Goal: Task Accomplishment & Management: Use online tool/utility

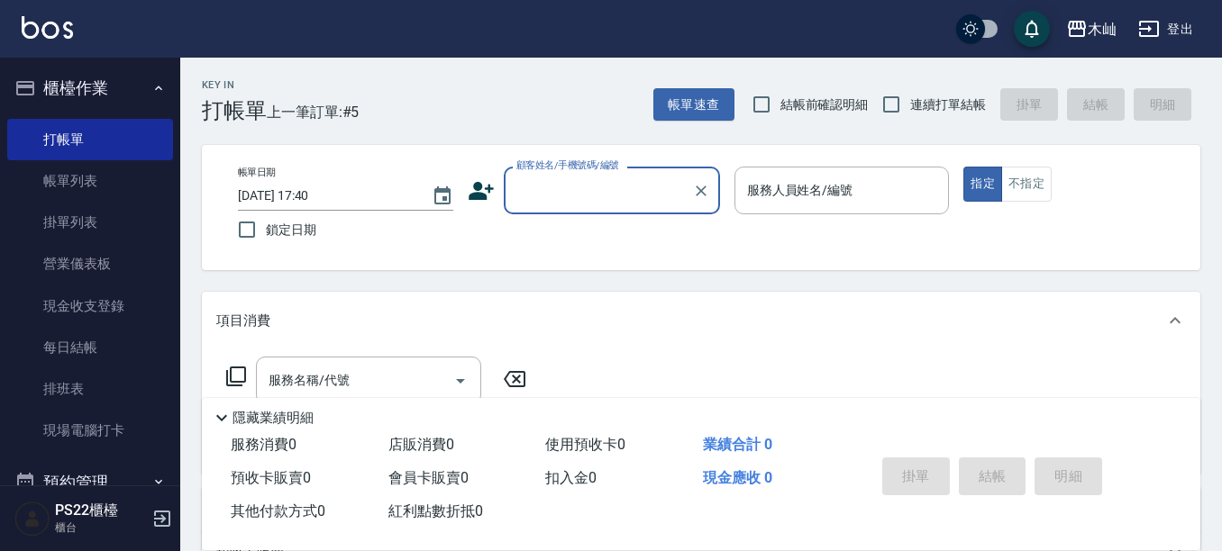
scroll to position [270, 0]
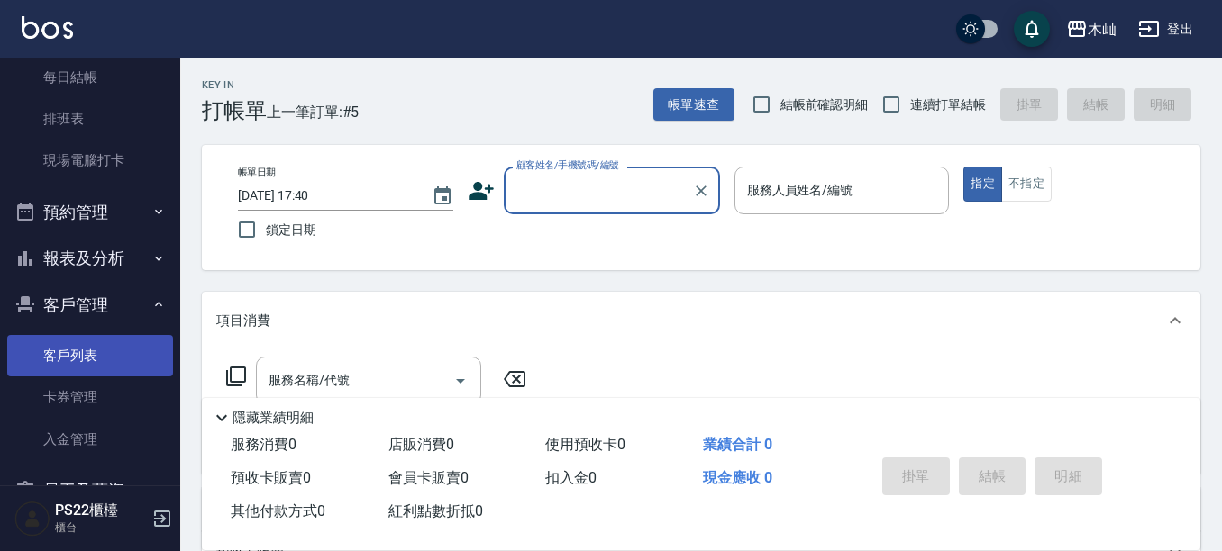
click at [110, 348] on link "客戶列表" at bounding box center [90, 355] width 166 height 41
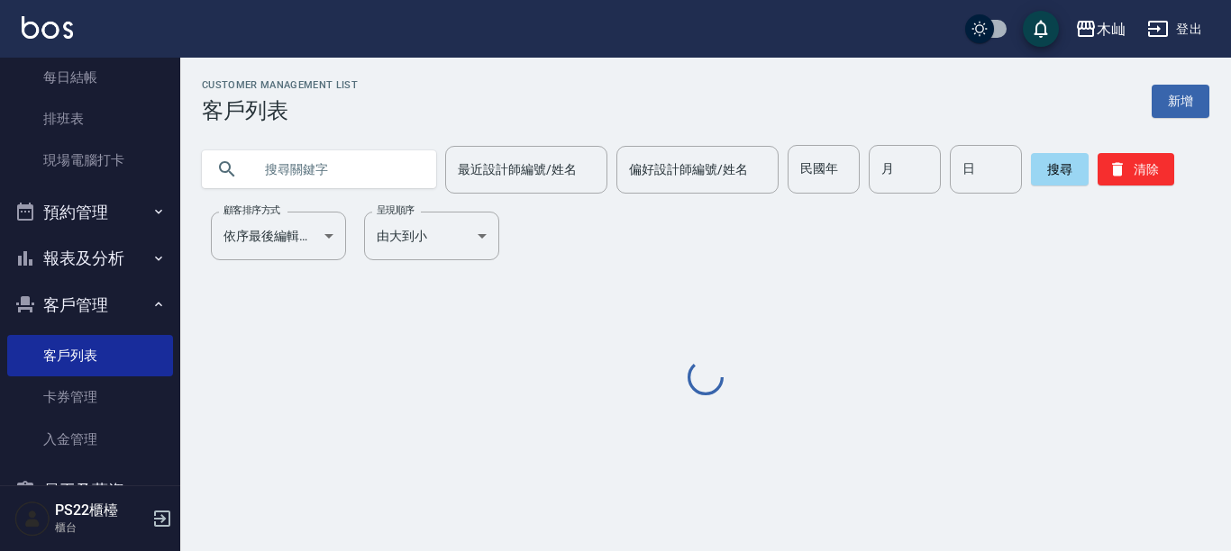
click at [350, 171] on input "text" at bounding box center [336, 169] width 169 height 49
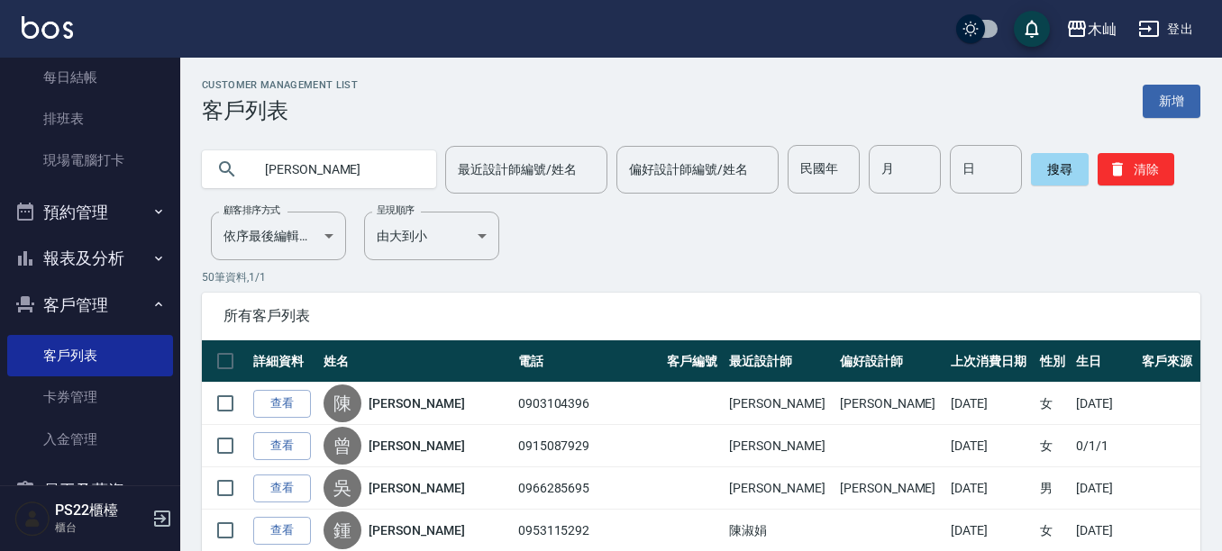
type input "[PERSON_NAME]"
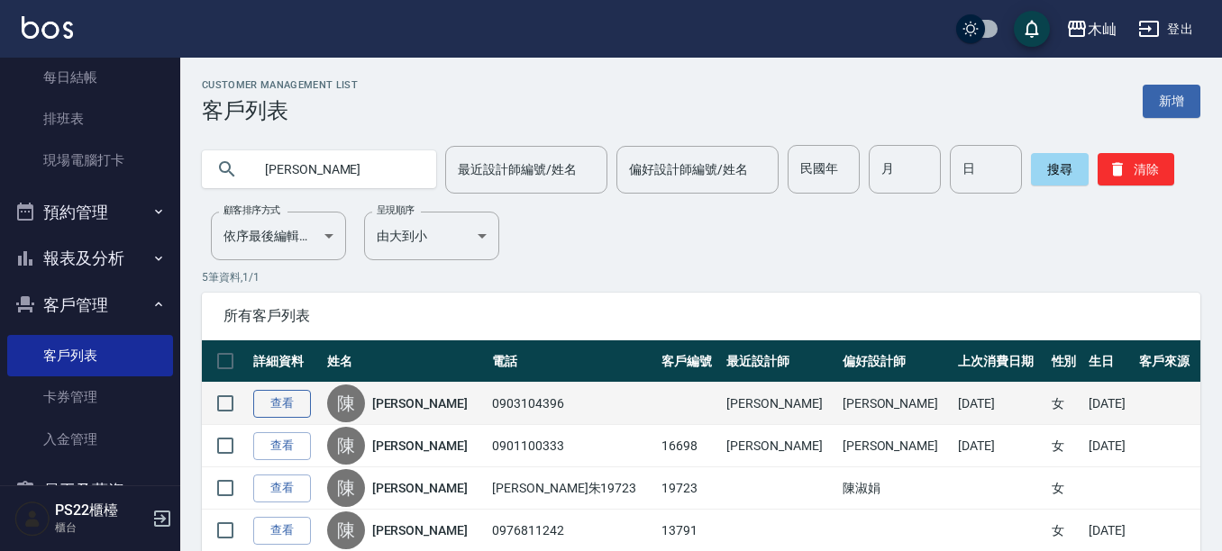
click at [287, 406] on link "查看" at bounding box center [282, 404] width 58 height 28
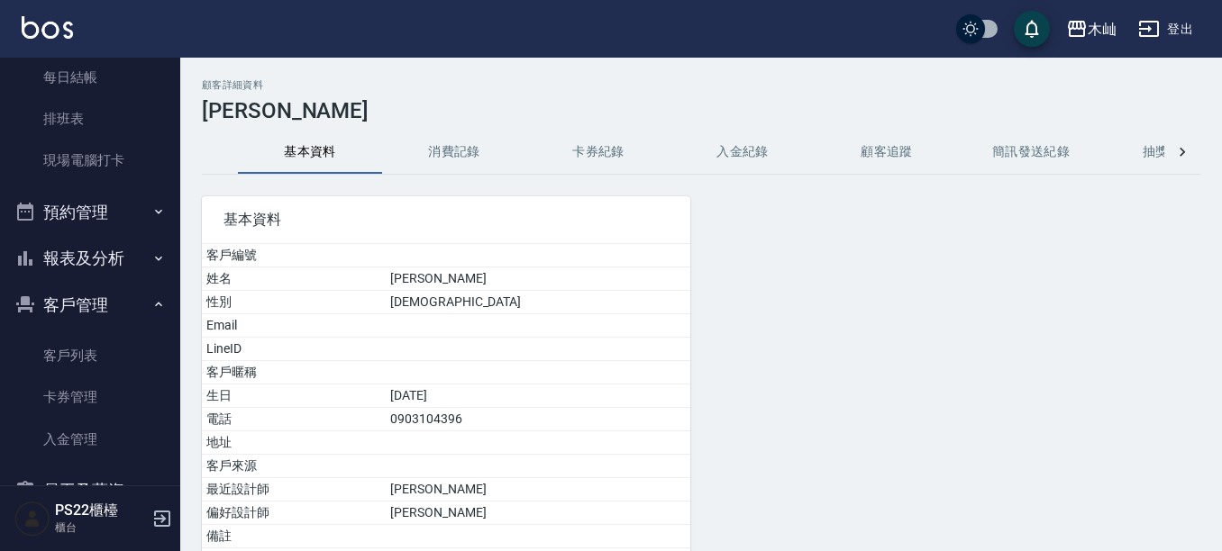
click at [465, 161] on button "消費記錄" at bounding box center [454, 152] width 144 height 43
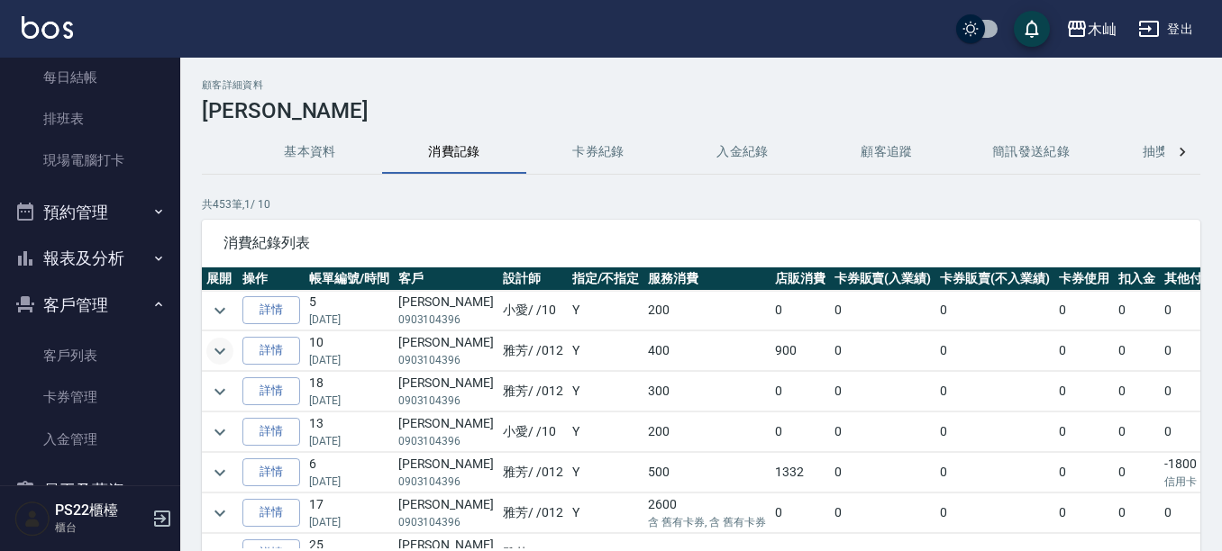
click at [219, 347] on icon "expand row" at bounding box center [220, 352] width 22 height 22
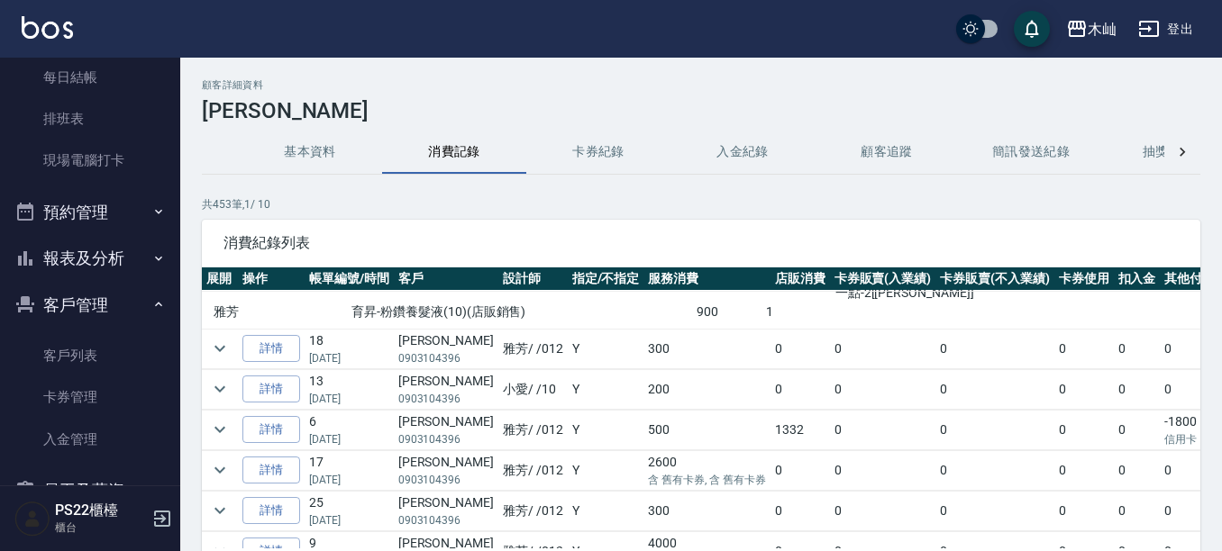
scroll to position [180, 0]
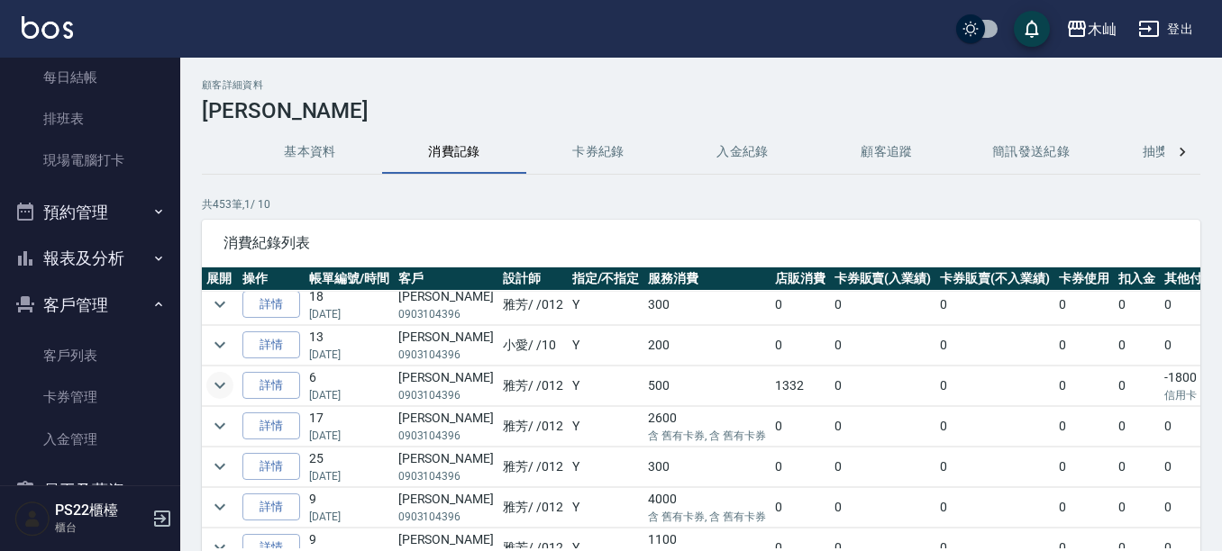
click at [215, 388] on icon "expand row" at bounding box center [220, 386] width 22 height 22
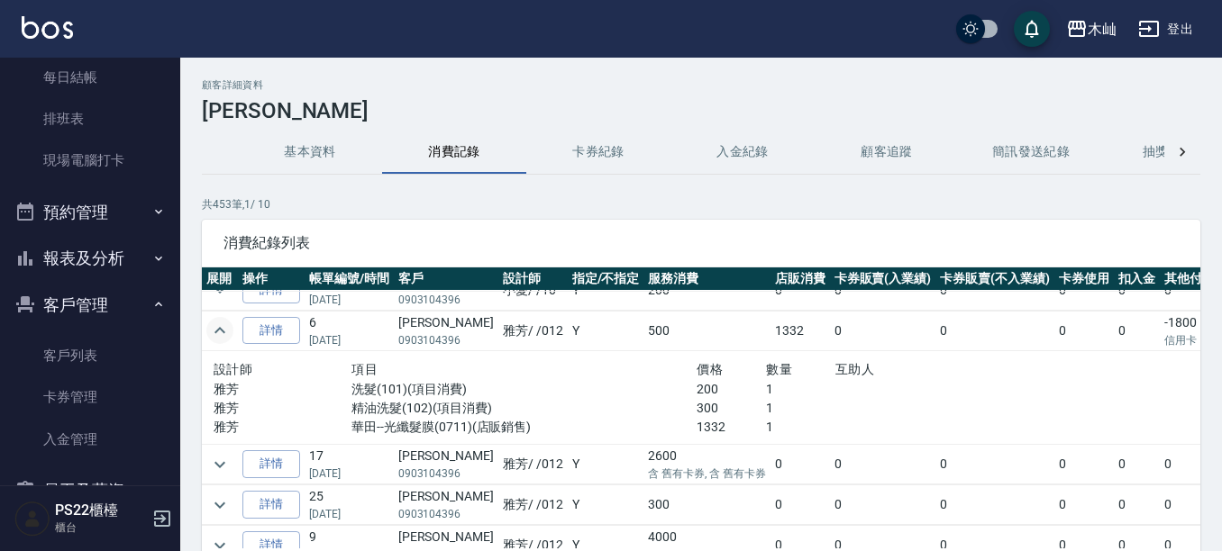
scroll to position [270, 0]
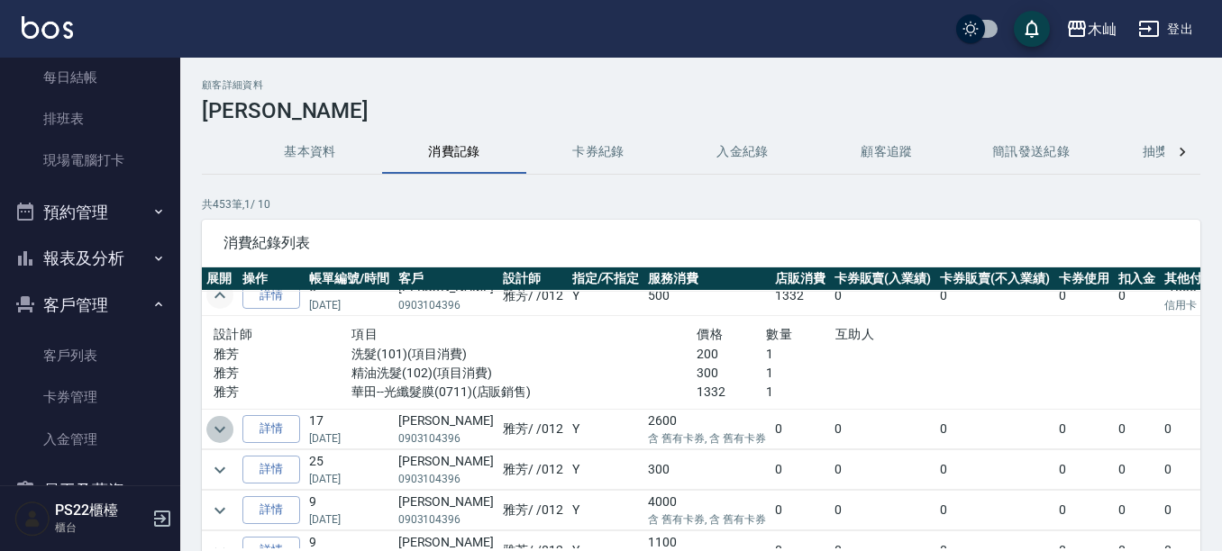
click at [217, 429] on icon "expand row" at bounding box center [219, 429] width 11 height 6
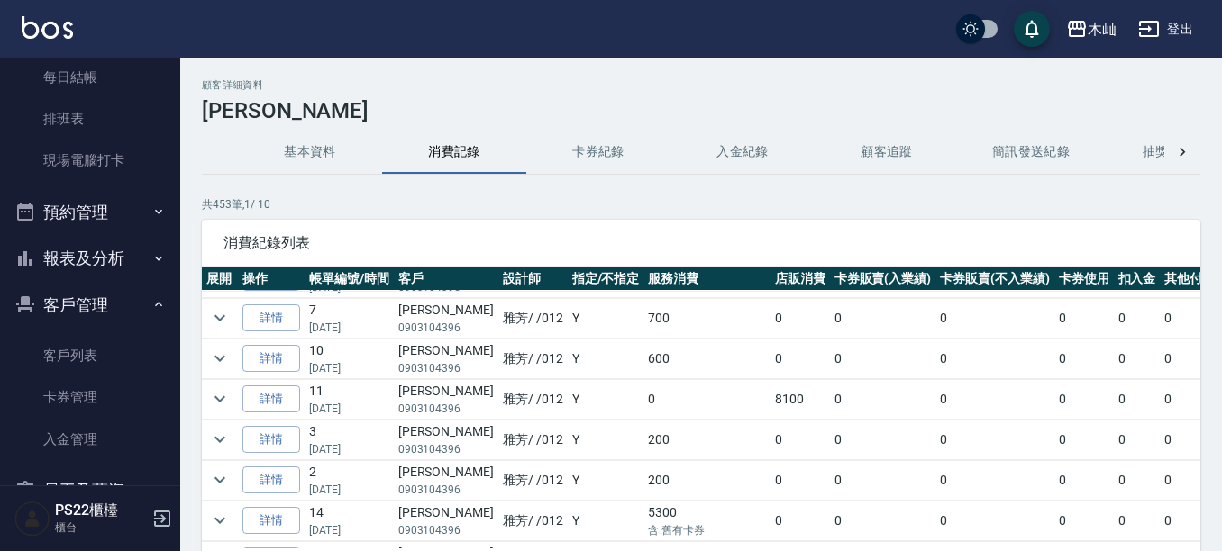
scroll to position [1261, 0]
click at [222, 318] on icon "expand row" at bounding box center [219, 318] width 11 height 6
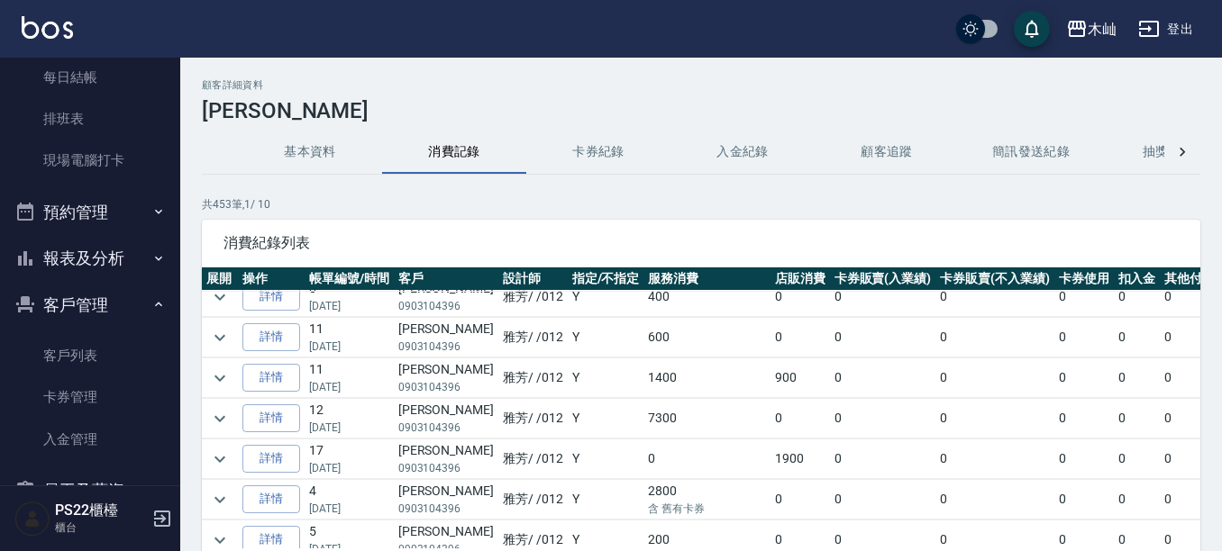
scroll to position [1712, 0]
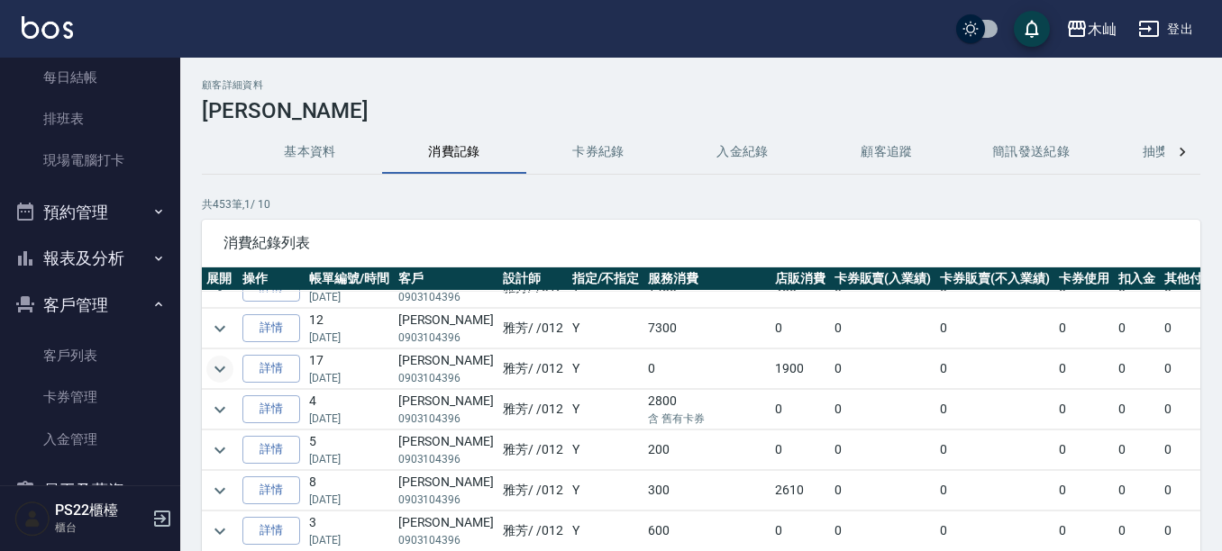
click at [223, 370] on icon "expand row" at bounding box center [220, 370] width 22 height 22
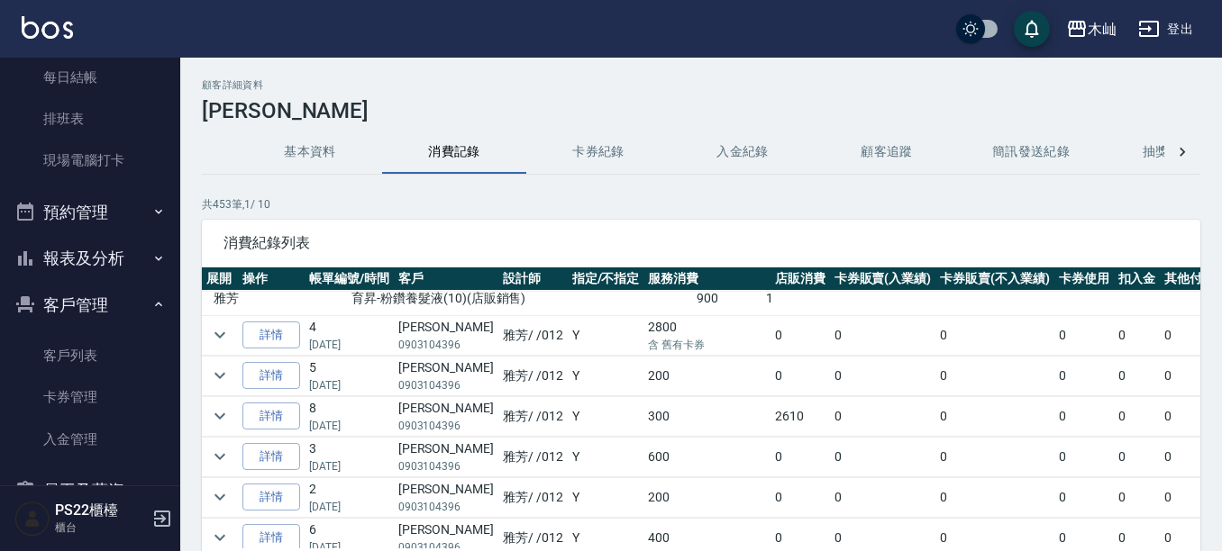
scroll to position [1892, 0]
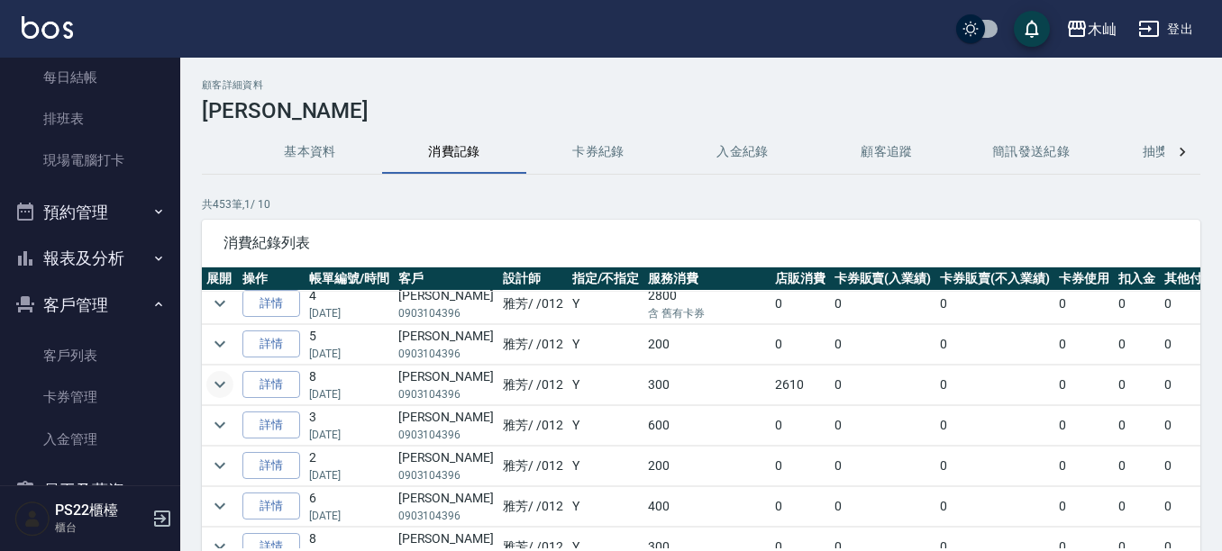
click at [228, 387] on icon "expand row" at bounding box center [220, 385] width 22 height 22
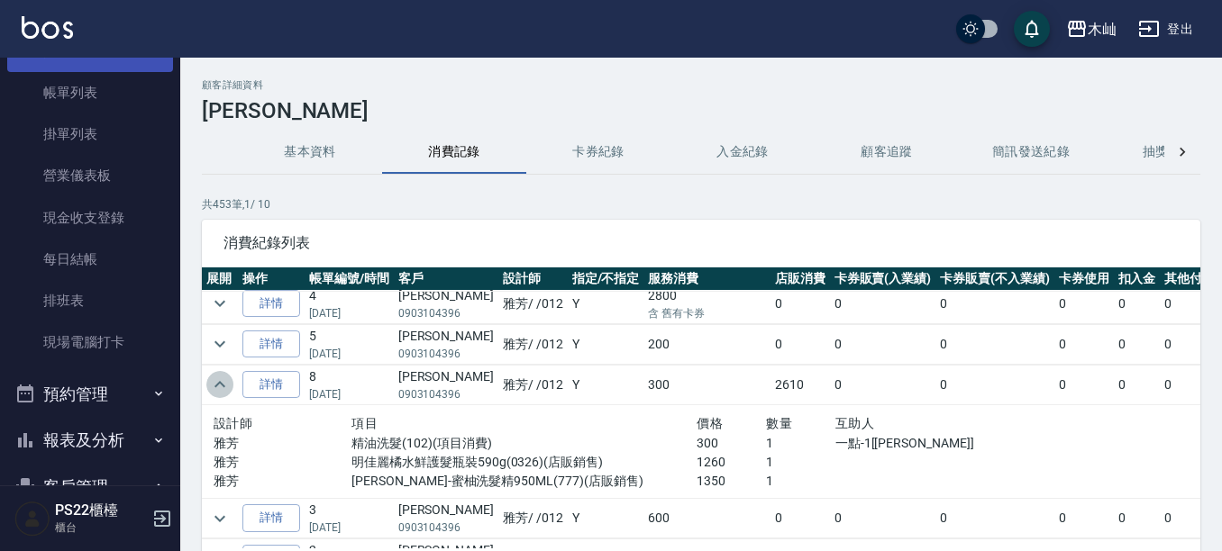
scroll to position [0, 0]
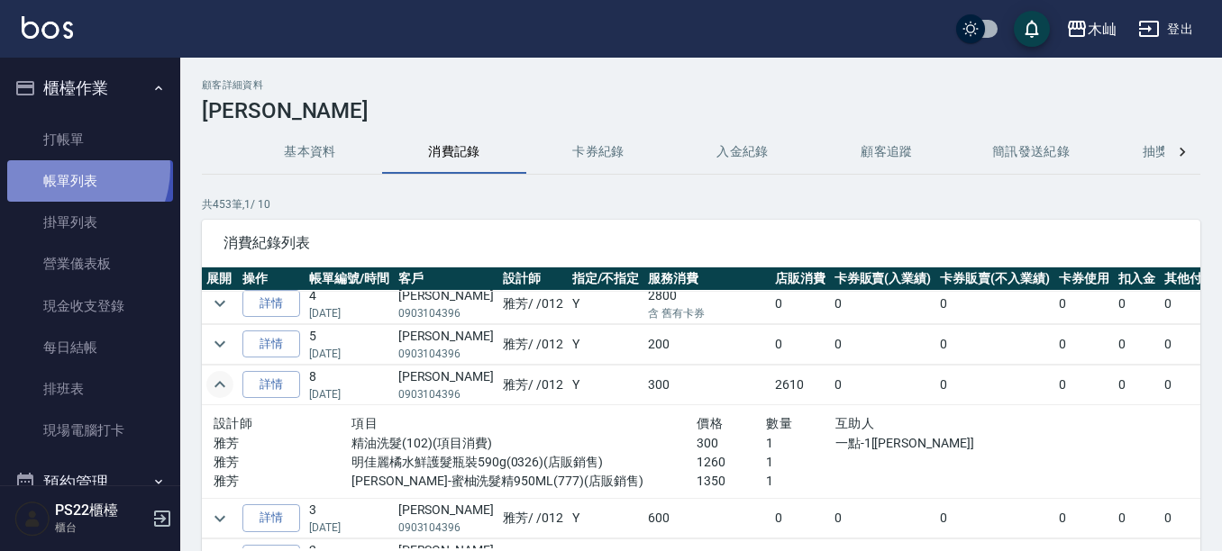
click at [64, 168] on link "帳單列表" at bounding box center [90, 180] width 166 height 41
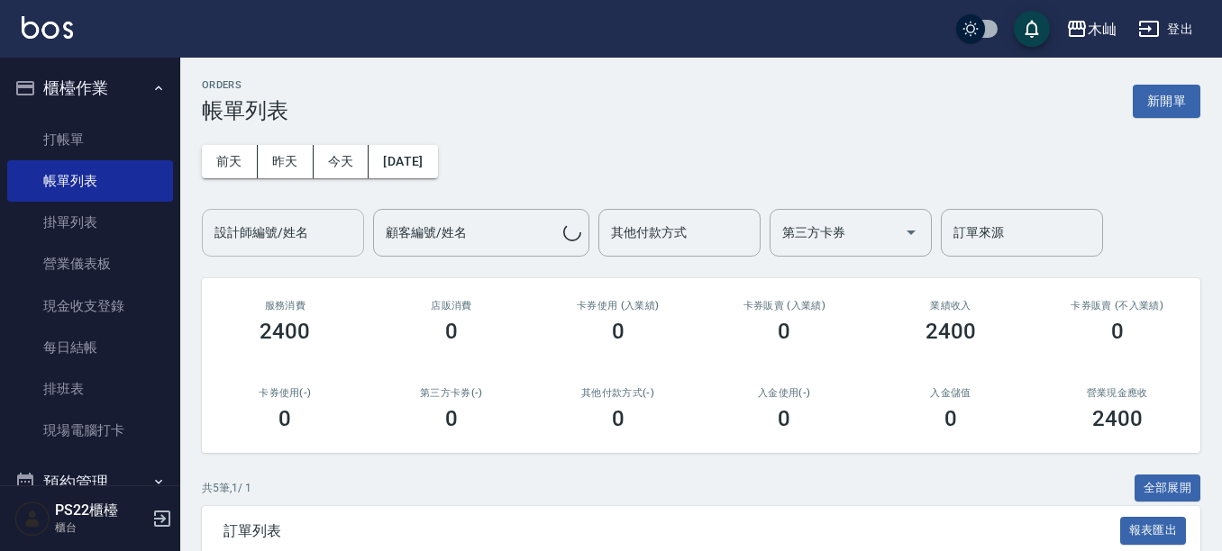
click at [303, 235] on input "設計師編號/姓名" at bounding box center [283, 233] width 146 height 32
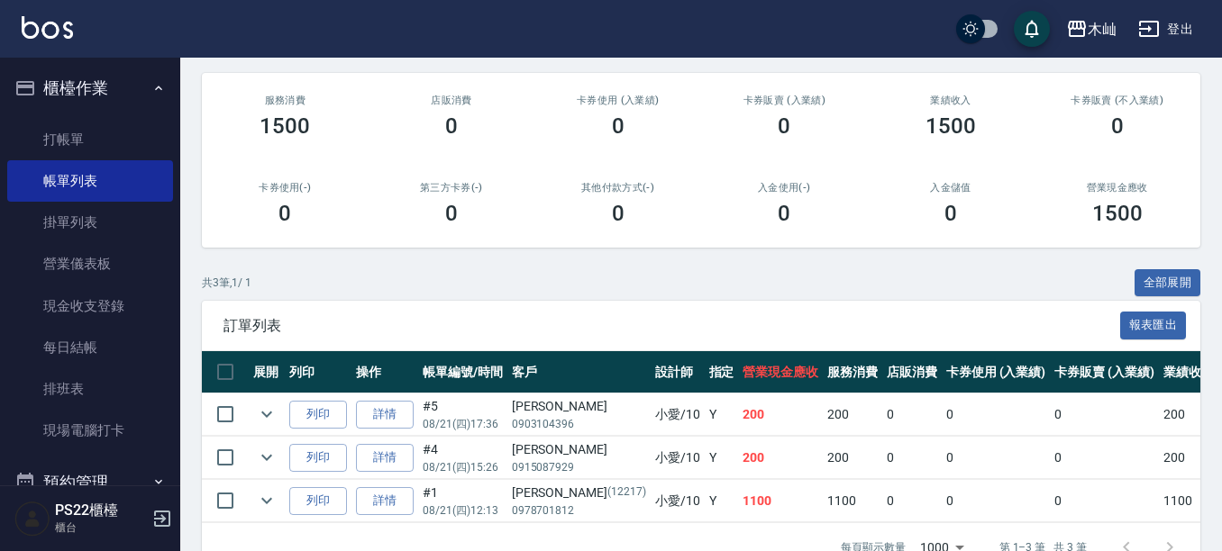
scroll to position [263, 0]
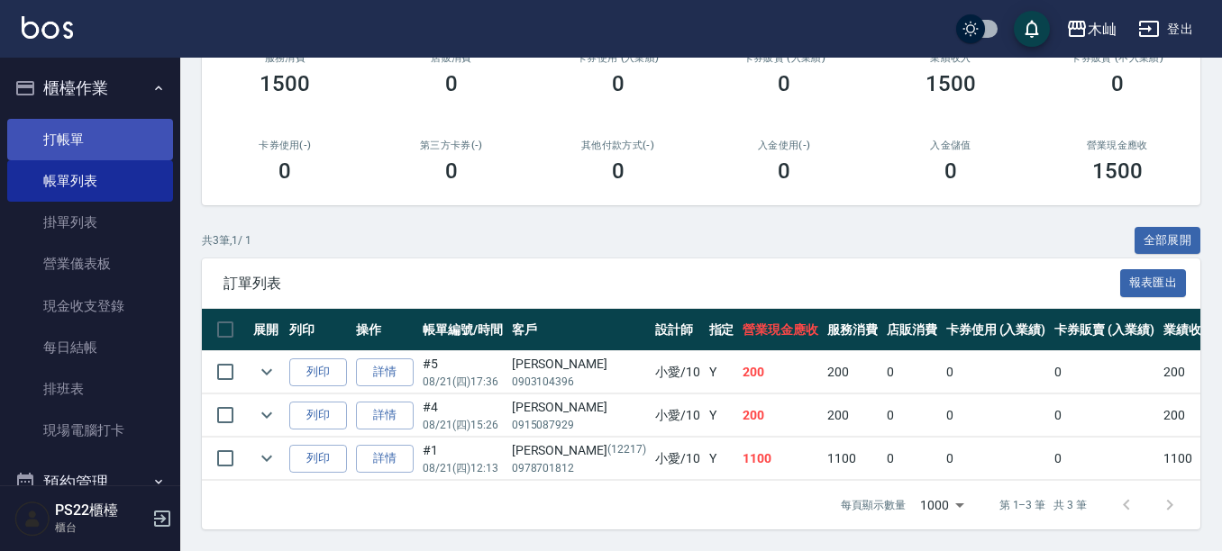
type input "小愛-10"
click at [68, 130] on link "打帳單" at bounding box center [90, 139] width 166 height 41
